Goal: Check status

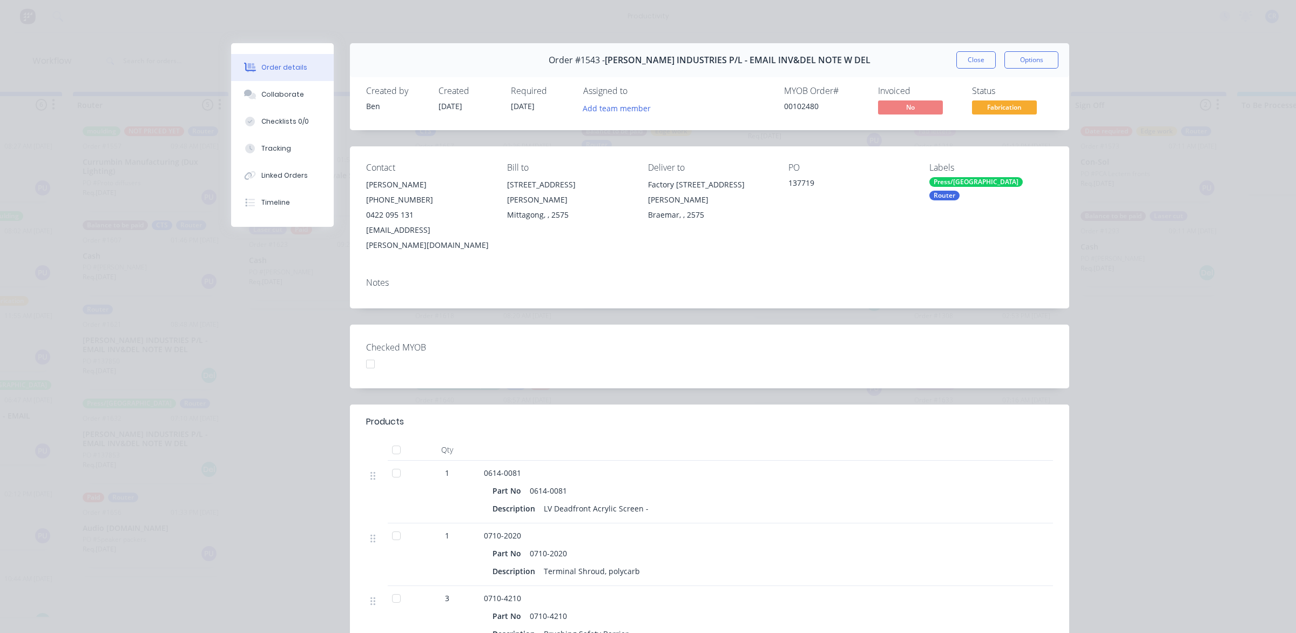
click at [964, 63] on button "Close" at bounding box center [975, 59] width 39 height 17
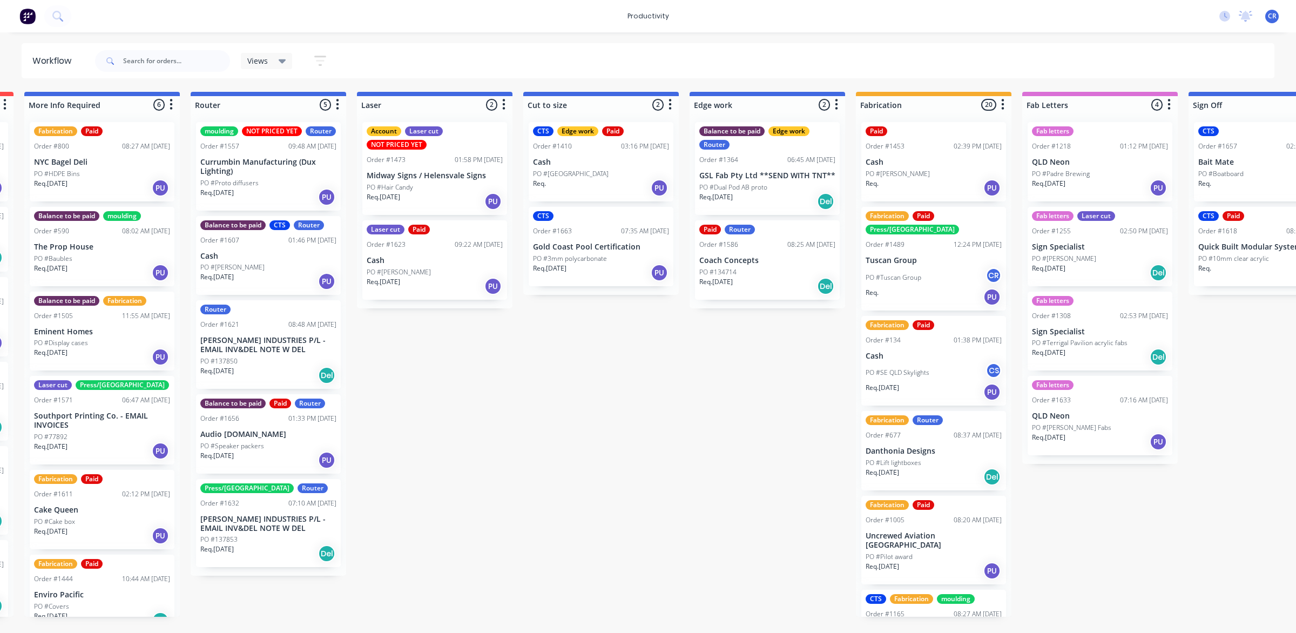
scroll to position [0, 540]
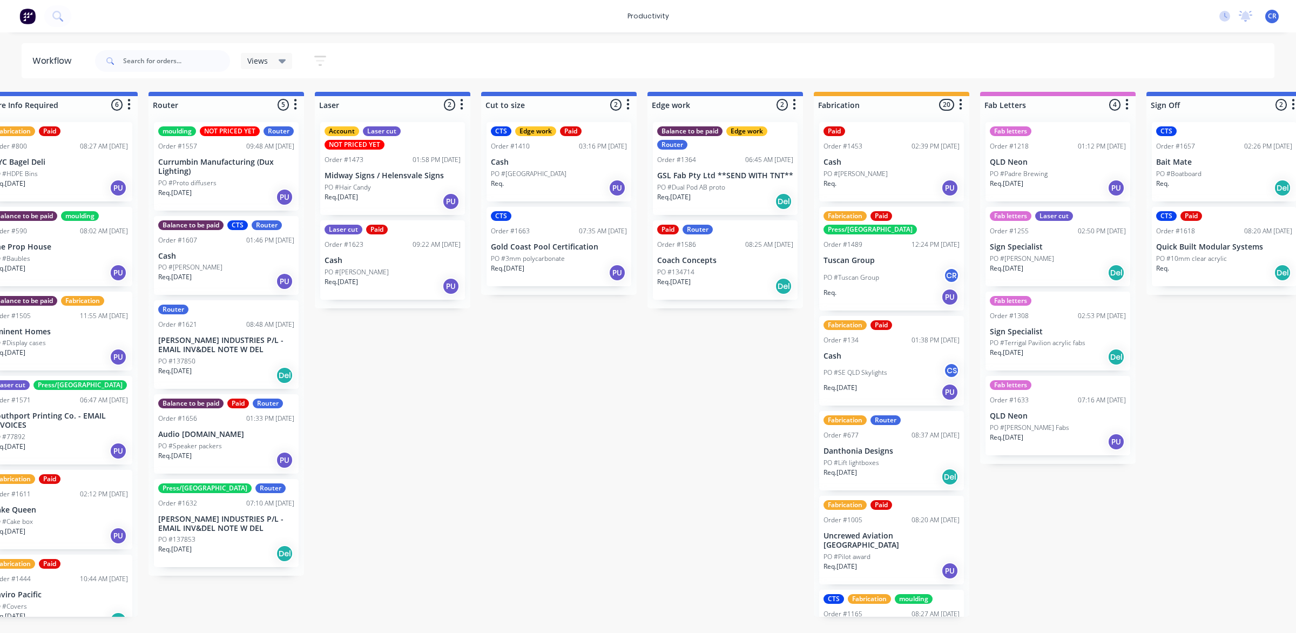
click at [940, 383] on div "Req. [DATE] PU" at bounding box center [891, 392] width 136 height 18
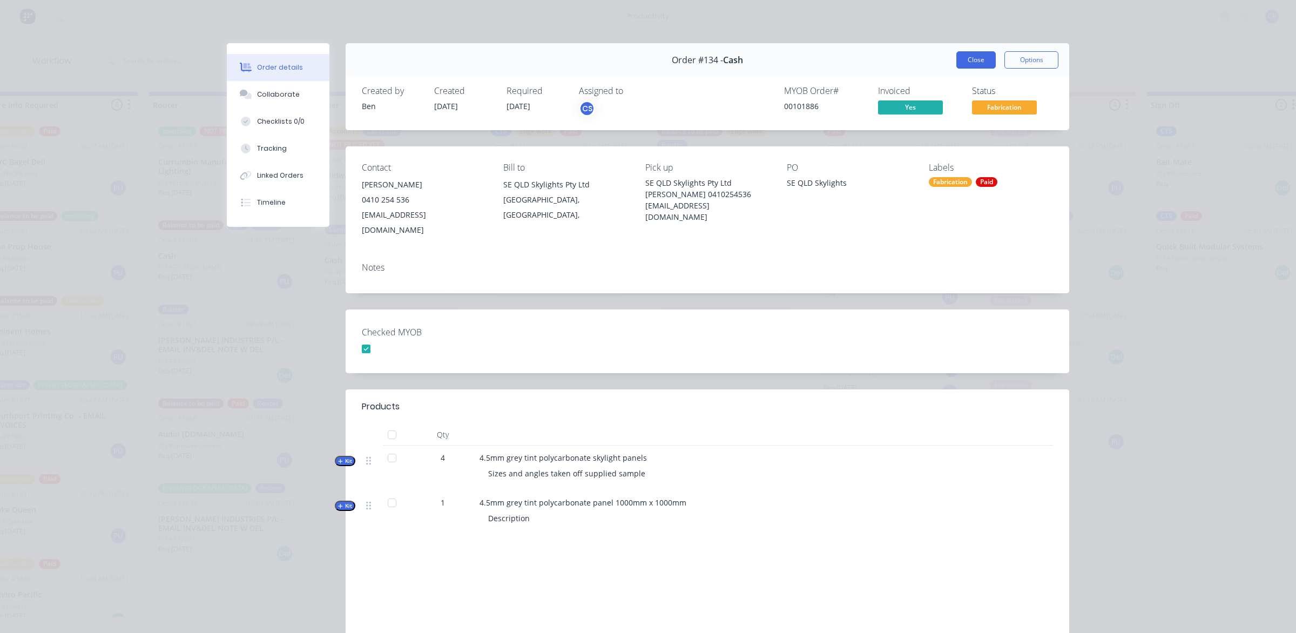
click at [959, 59] on button "Close" at bounding box center [975, 59] width 39 height 17
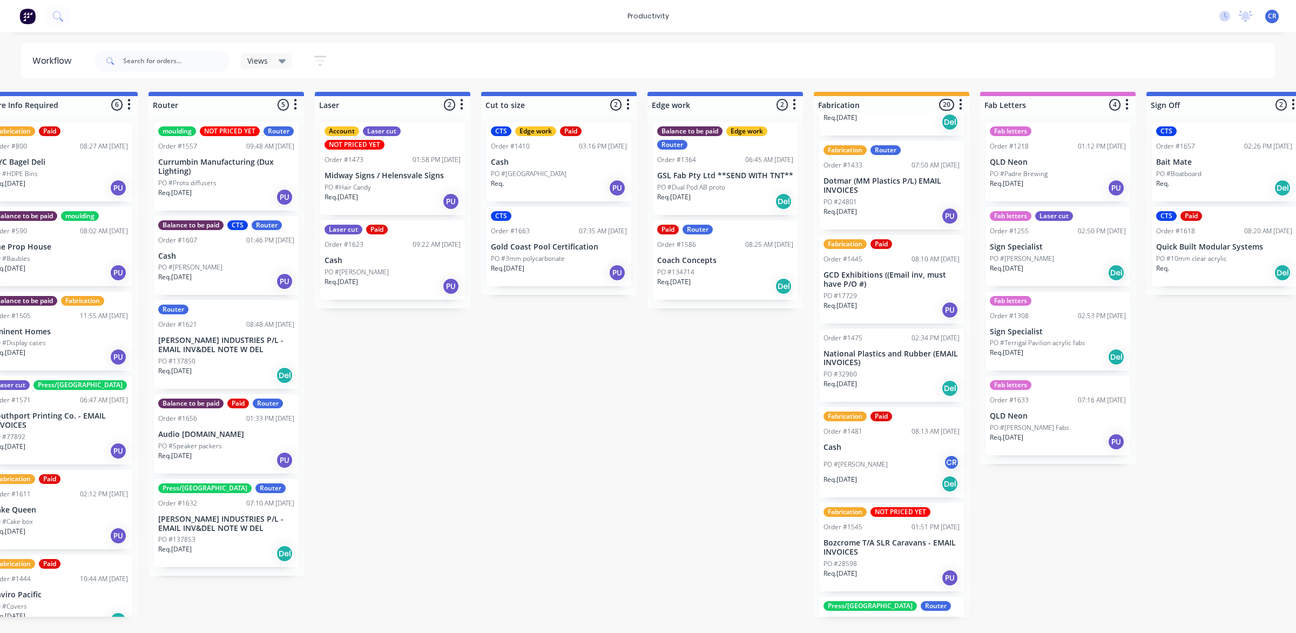
scroll to position [1012, 0]
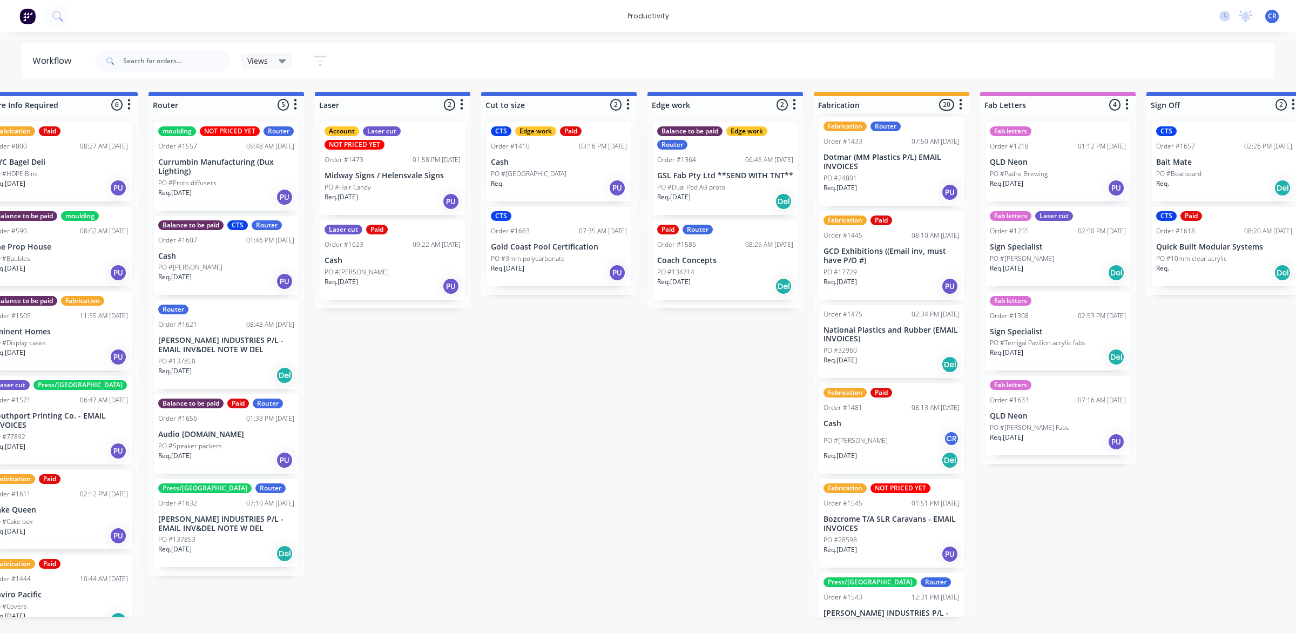
click at [899, 451] on div "Req. [DATE] Del" at bounding box center [891, 460] width 136 height 18
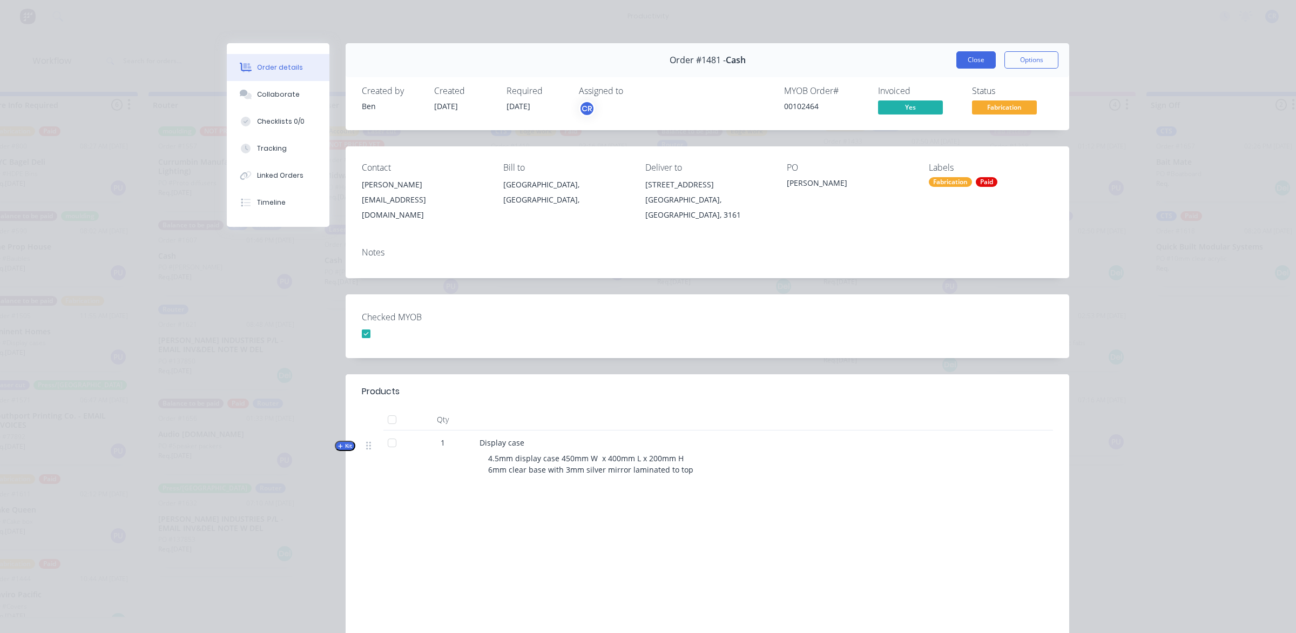
click at [965, 59] on button "Close" at bounding box center [975, 59] width 39 height 17
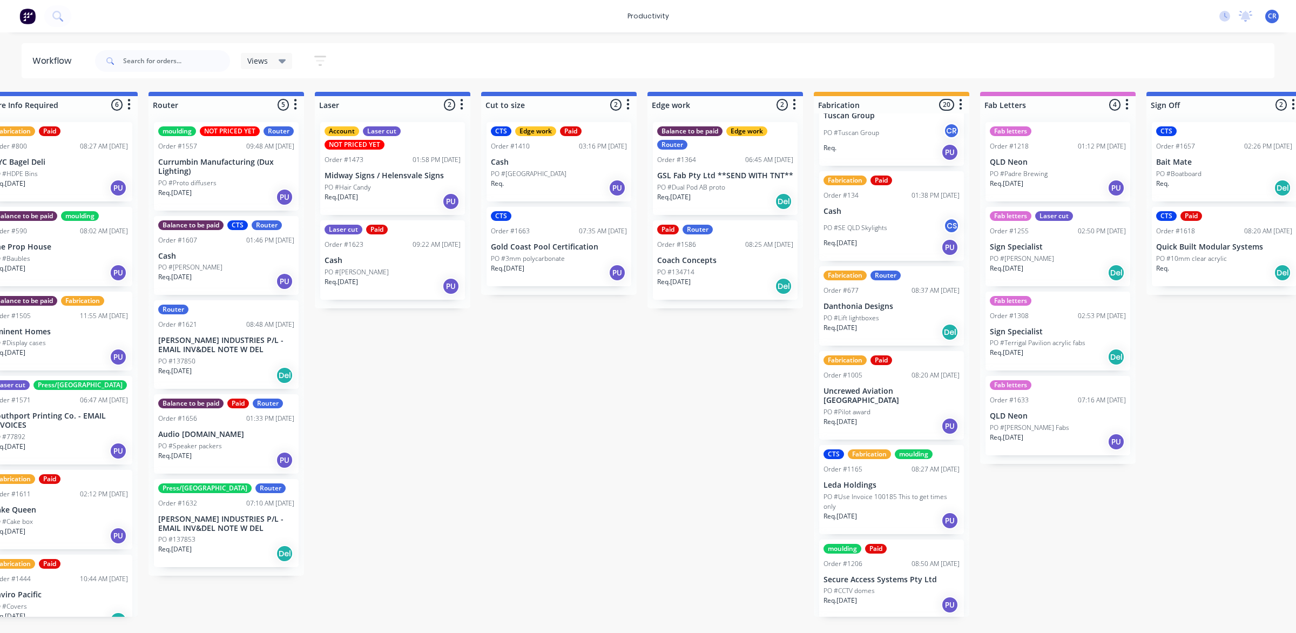
scroll to position [0, 0]
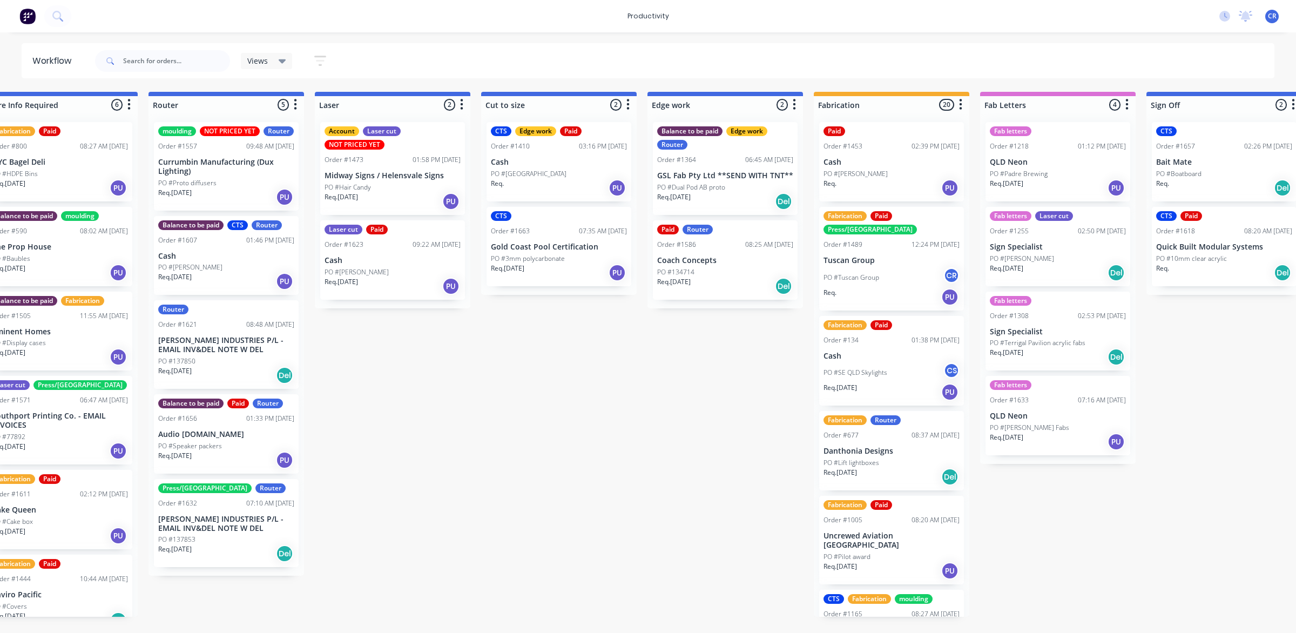
click at [889, 267] on div "PO #Tuscan Group CR" at bounding box center [891, 277] width 136 height 21
